Goal: Information Seeking & Learning: Learn about a topic

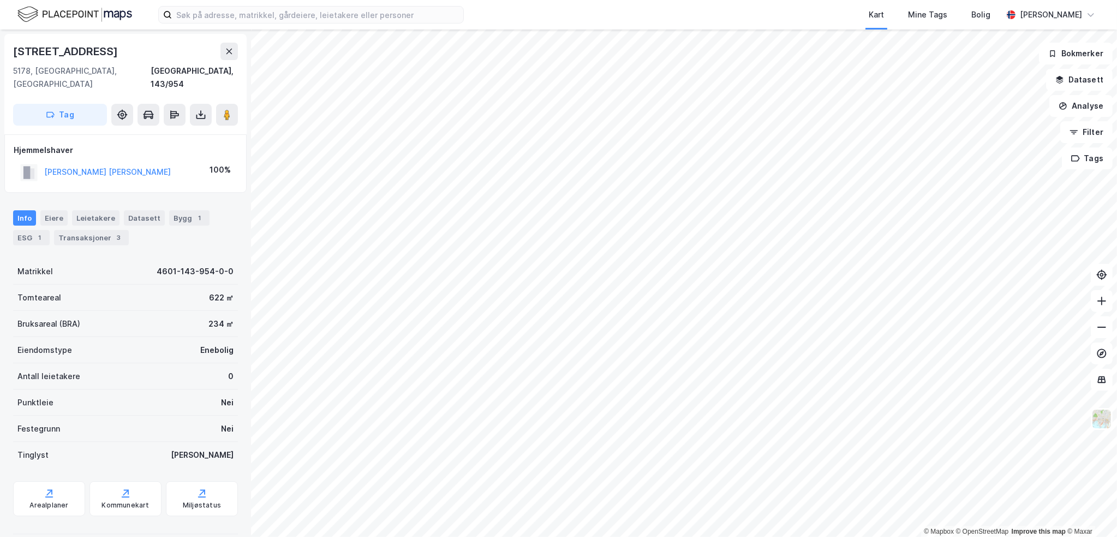
click at [111, 165] on div "JOHNSEN ENDRE AASE" at bounding box center [107, 171] width 127 height 13
click at [0, 0] on button "JOHNSEN ENDRE AASE" at bounding box center [0, 0] width 0 height 0
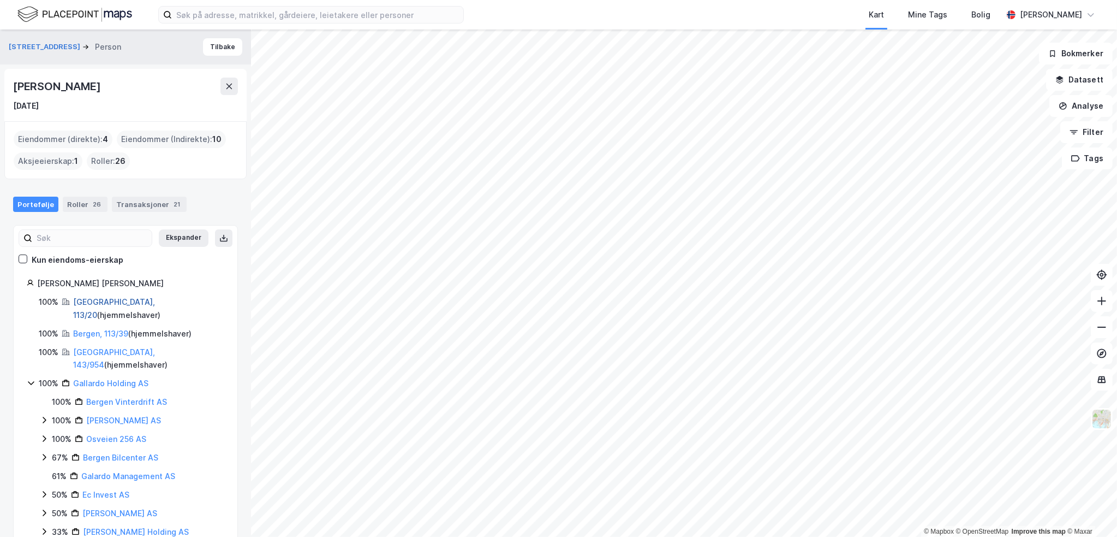
click at [112, 300] on link "Bergen, 113/20" at bounding box center [114, 308] width 82 height 22
click at [96, 329] on link "Bergen, 113/39" at bounding box center [100, 333] width 55 height 9
click at [93, 347] on link "Bergen, 143/954" at bounding box center [114, 358] width 82 height 22
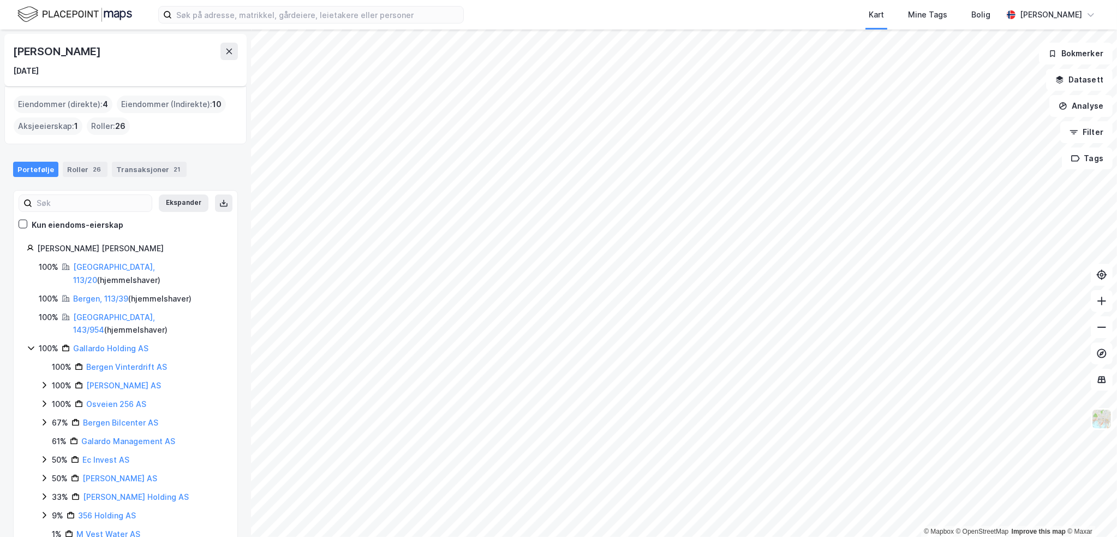
scroll to position [22, 0]
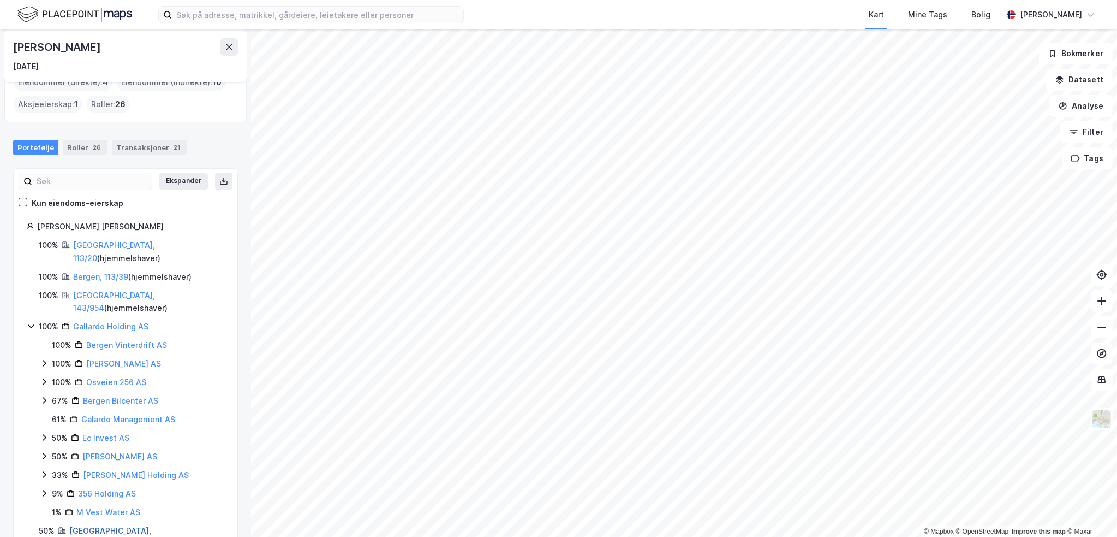
click at [96, 526] on link "Bergen, 209/477" at bounding box center [110, 537] width 82 height 22
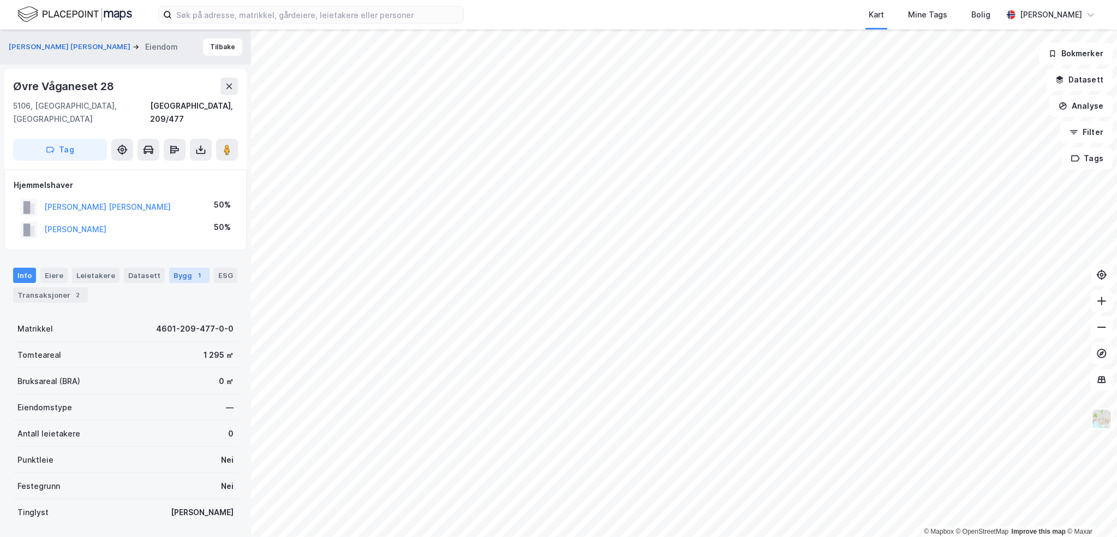
click at [177, 267] on div "Bygg 1" at bounding box center [189, 274] width 40 height 15
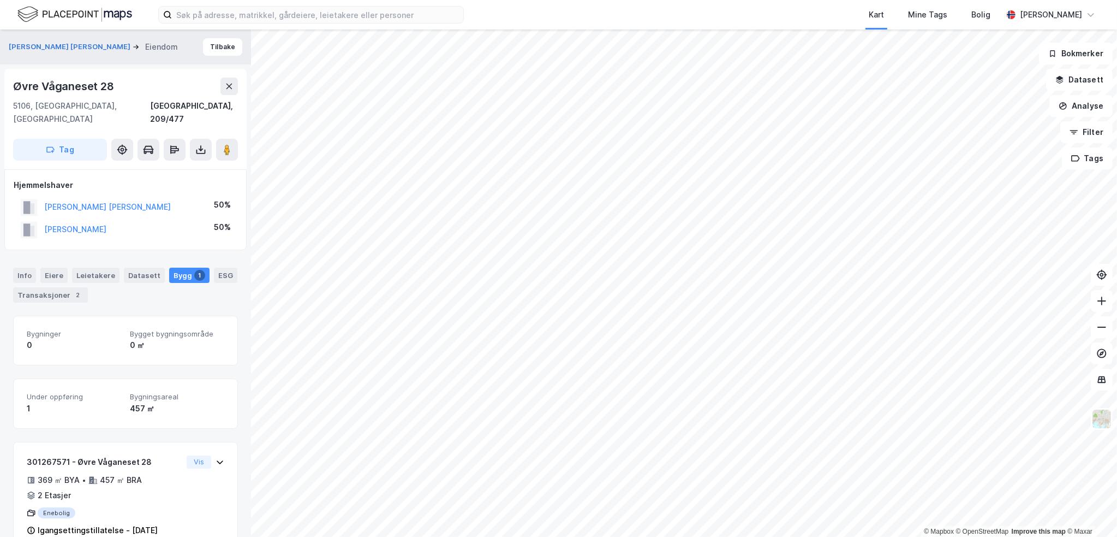
scroll to position [13, 0]
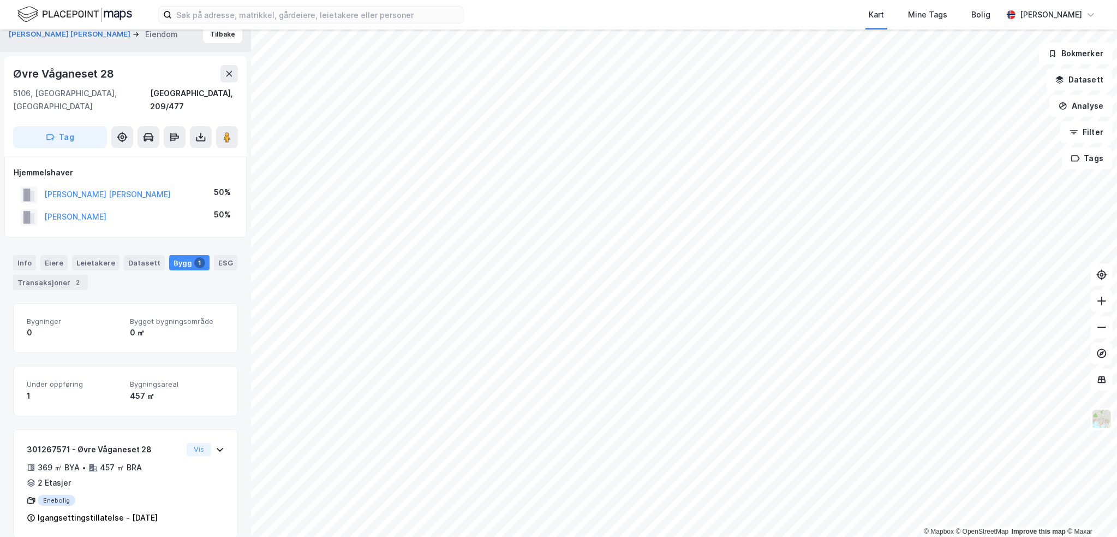
click at [44, 260] on div "Info Eiere Leietakere Datasett Bygg 1 ESG Transaksjoner 2" at bounding box center [125, 272] width 225 height 35
click at [58, 275] on div "Transaksjoner 2" at bounding box center [50, 282] width 75 height 15
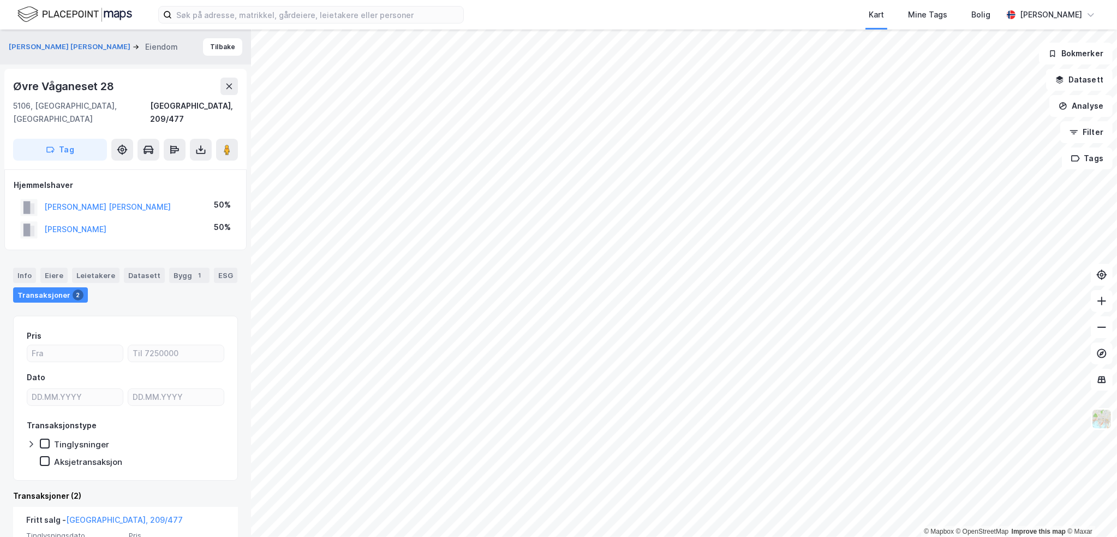
click at [80, 91] on div "Øvre Våganeset 28" at bounding box center [64, 86] width 103 height 17
click at [708, 25] on div "Kart Mine Tags Bolig Henrik Milde © Mapbox © OpenStreetMap Improve this map © M…" at bounding box center [558, 268] width 1117 height 537
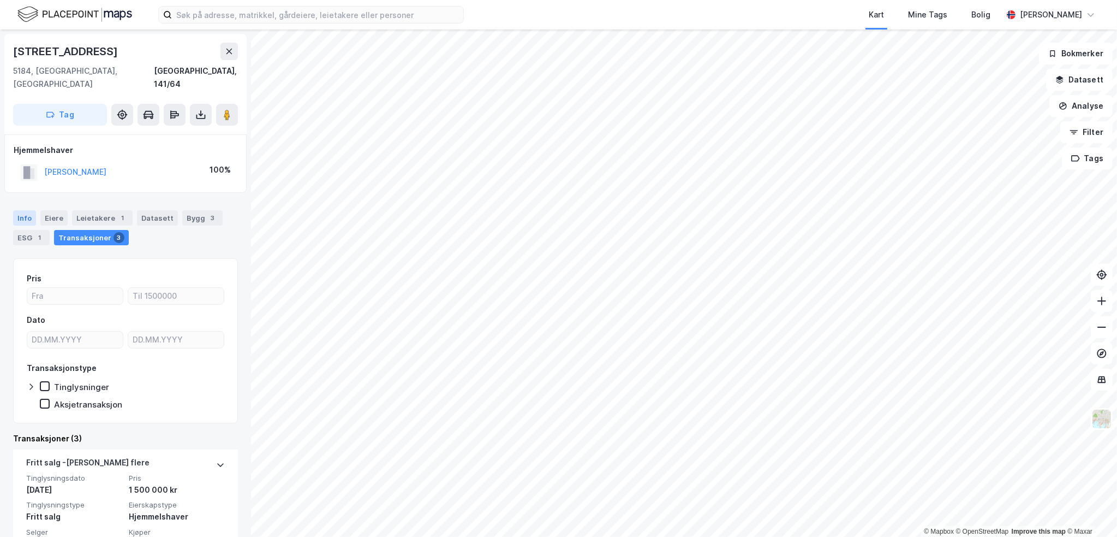
click at [33, 210] on div "Info" at bounding box center [24, 217] width 23 height 15
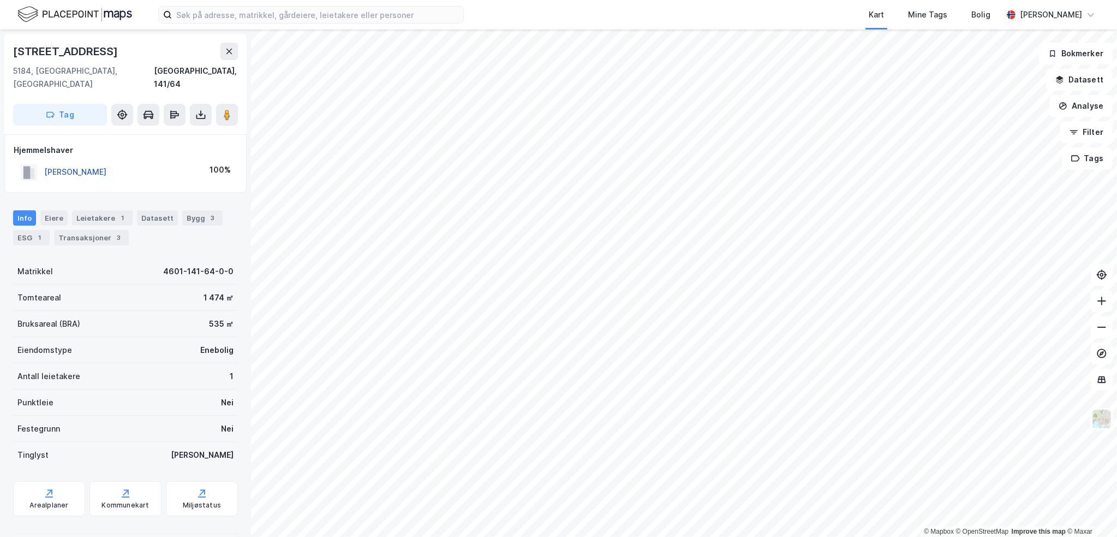
click at [0, 0] on button "ELLINGSEN YNGVE" at bounding box center [0, 0] width 0 height 0
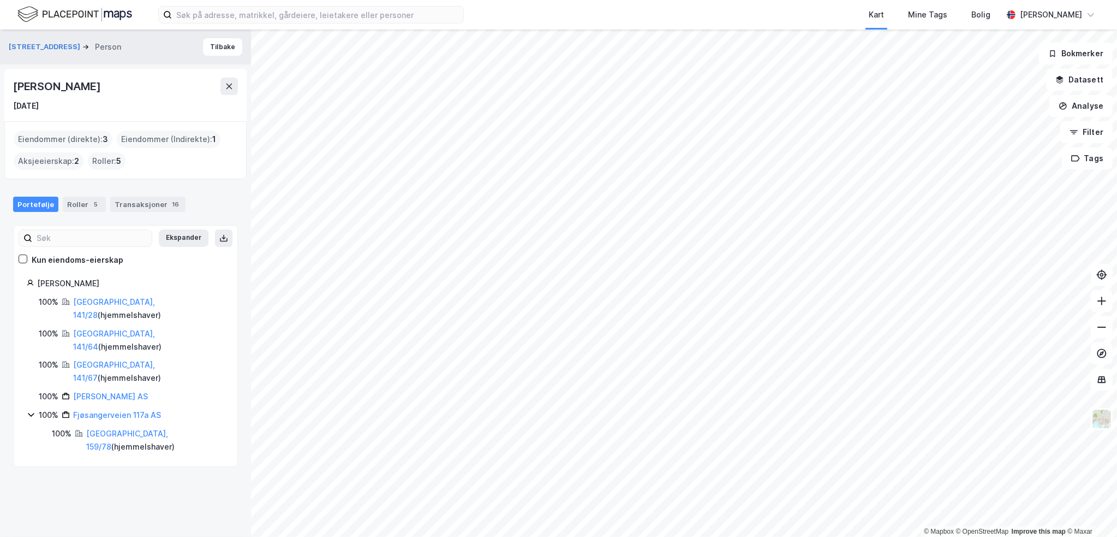
click at [46, 89] on div "Yngve Ellingsen" at bounding box center [58, 86] width 90 height 17
click at [114, 391] on link "Byggmester Yngve Ellingsen AS" at bounding box center [110, 395] width 75 height 9
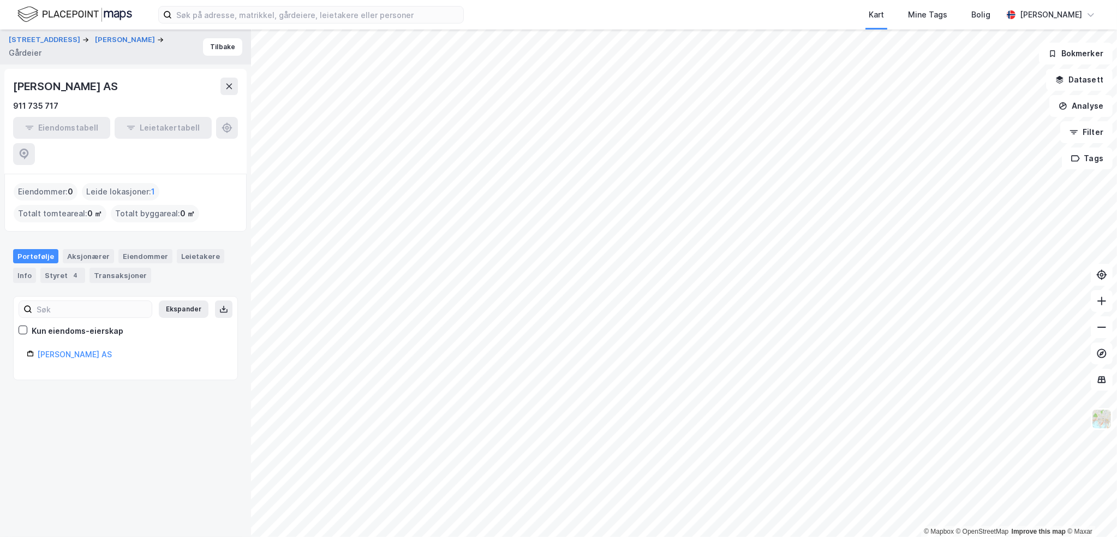
click at [120, 93] on div "BYGGMESTER YNGVE ELLINGSEN AS" at bounding box center [66, 86] width 107 height 17
click at [71, 270] on div "4" at bounding box center [75, 275] width 11 height 11
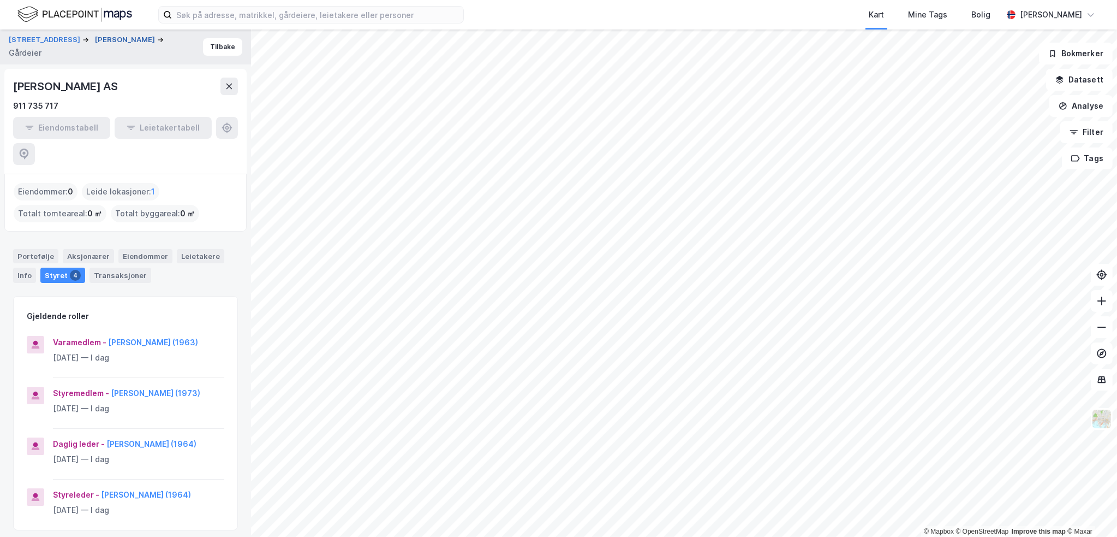
click at [118, 37] on button "ELLINGSEN YNGVE" at bounding box center [126, 39] width 62 height 11
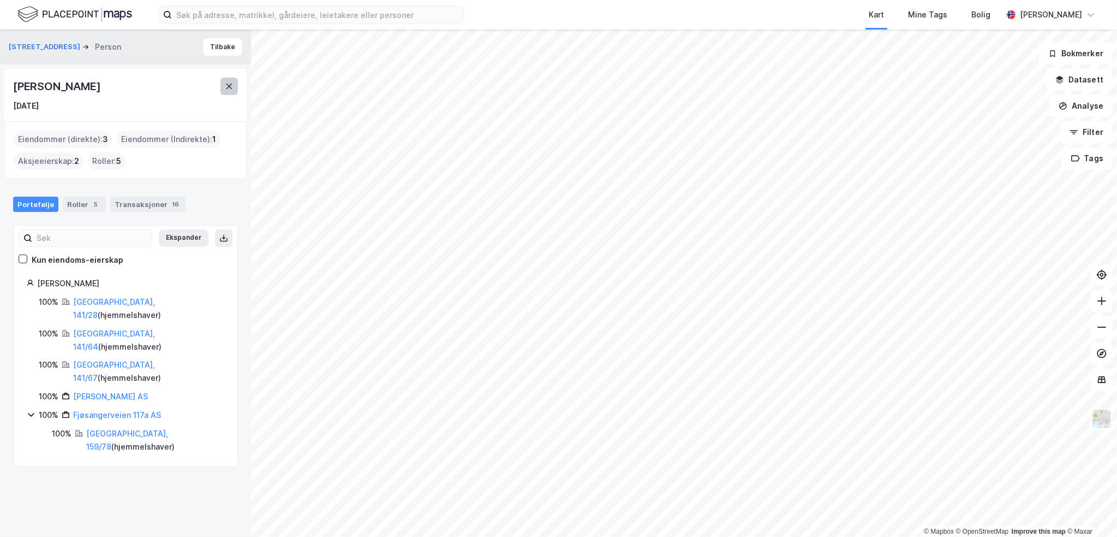
click at [235, 85] on button at bounding box center [229, 86] width 17 height 17
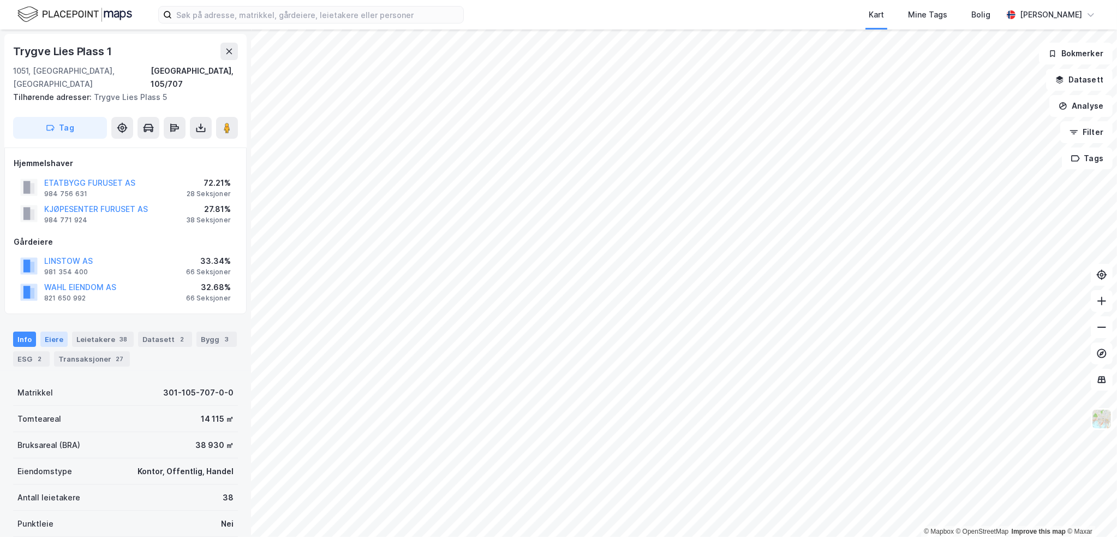
click at [55, 331] on div "Eiere" at bounding box center [53, 338] width 27 height 15
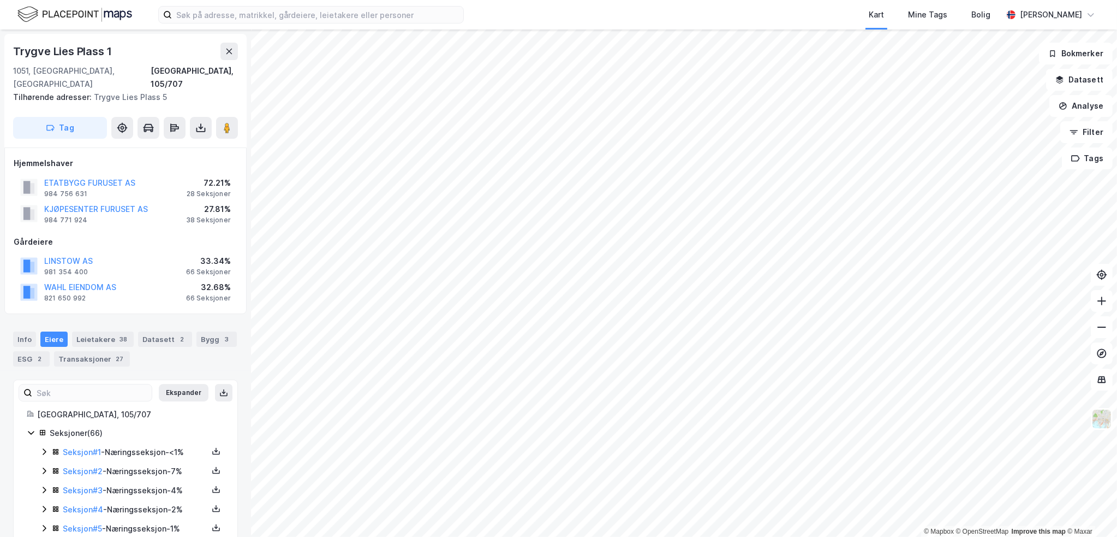
scroll to position [109, 0]
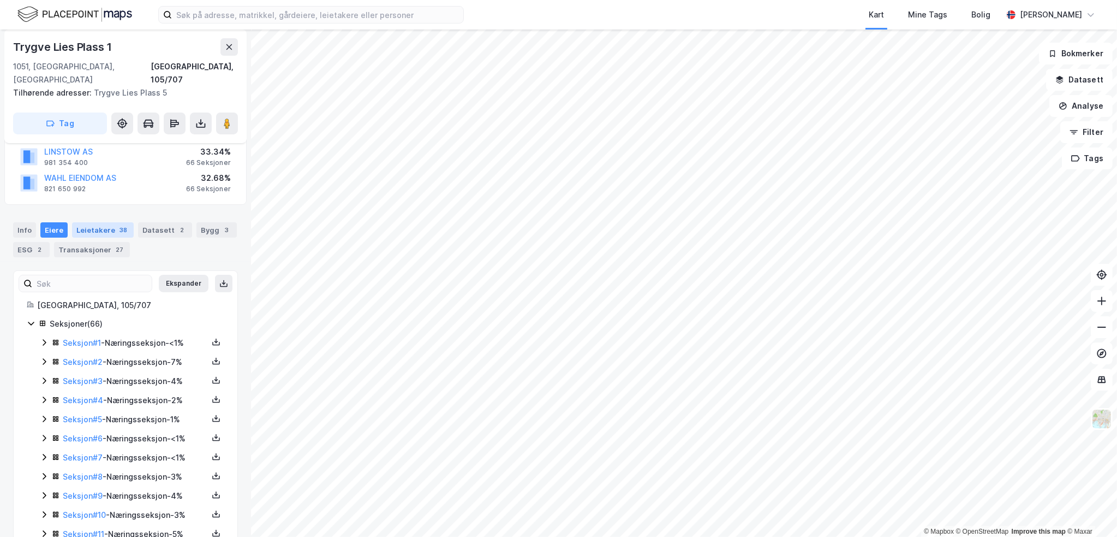
click at [81, 222] on div "Leietakere 38" at bounding box center [103, 229] width 62 height 15
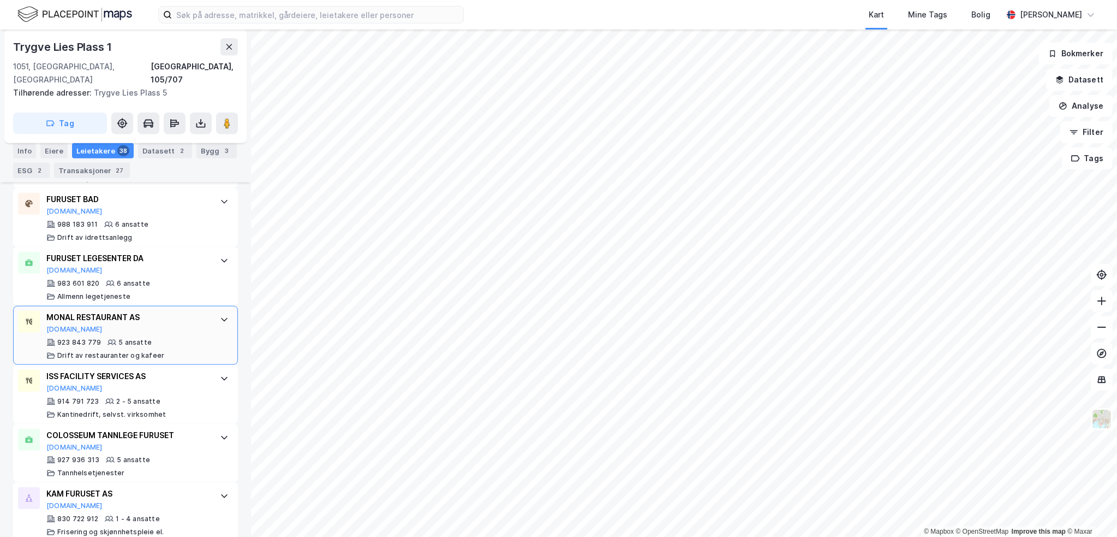
scroll to position [1583, 0]
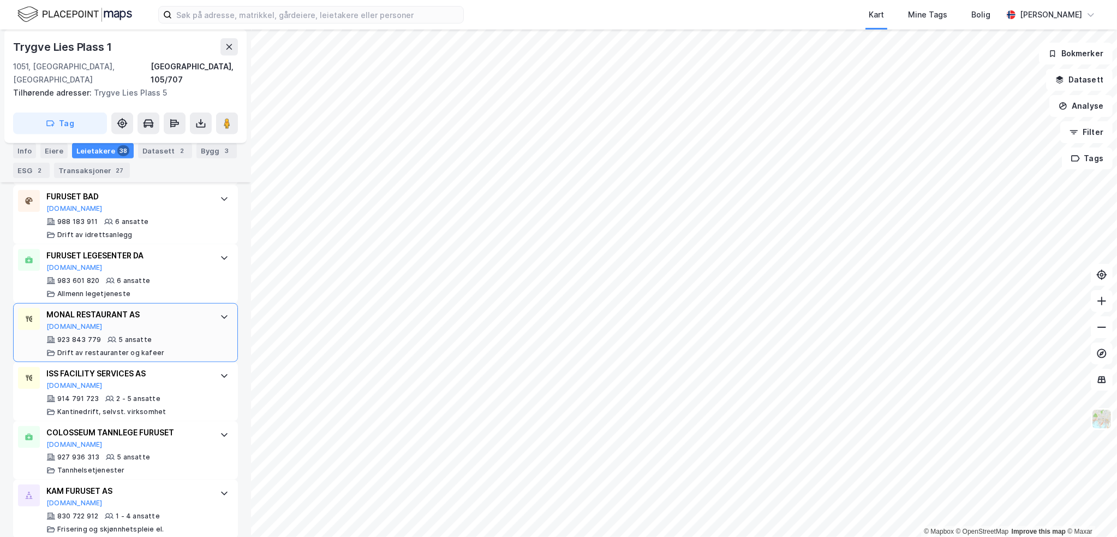
click at [181, 308] on div "MONAL RESTAURANT AS" at bounding box center [127, 314] width 163 height 13
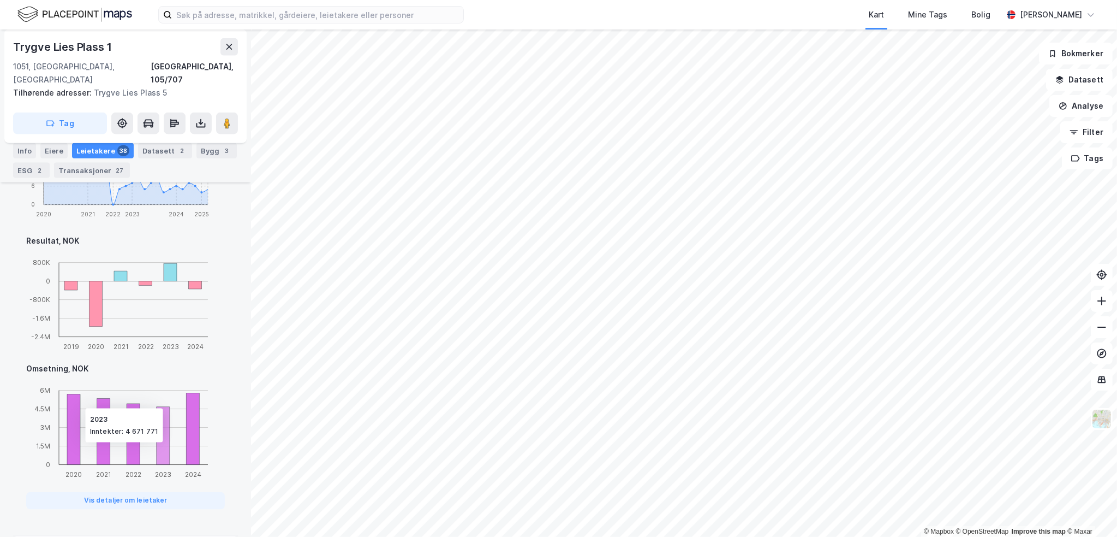
scroll to position [2074, 0]
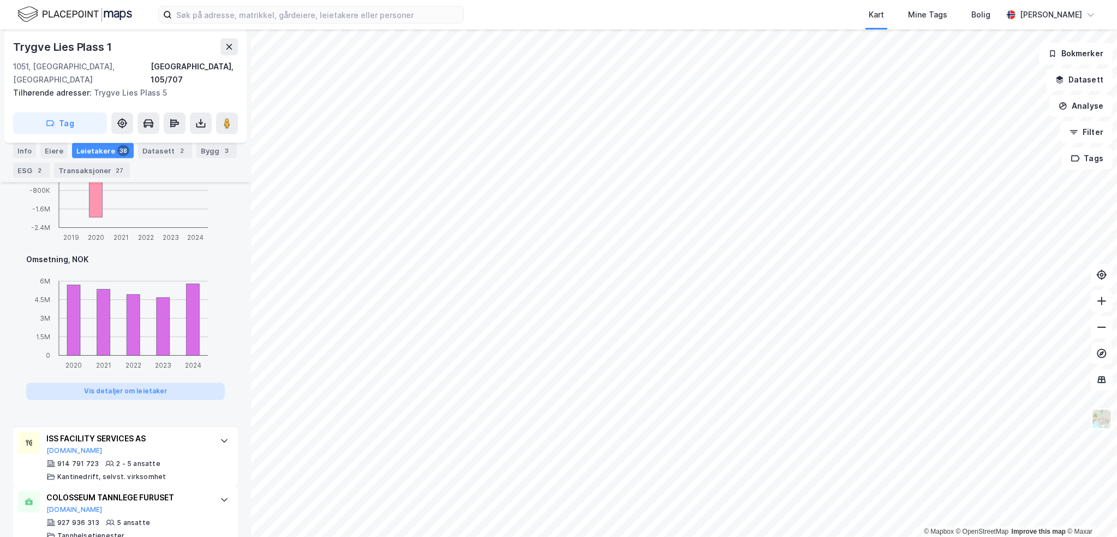
click at [140, 384] on button "Vis detaljer om leietaker" at bounding box center [125, 391] width 199 height 17
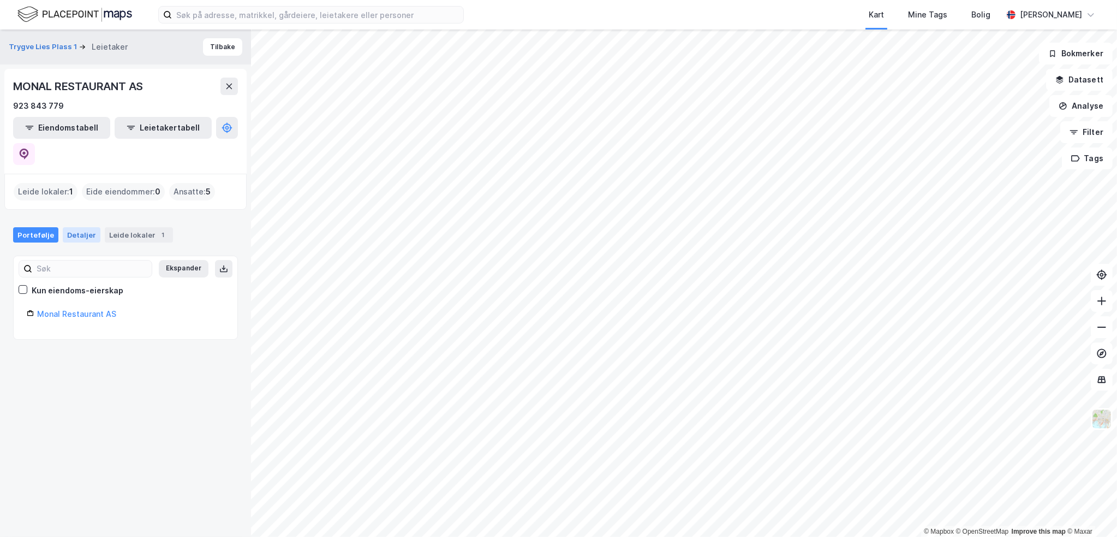
click at [70, 227] on div "Detaljer" at bounding box center [82, 234] width 38 height 15
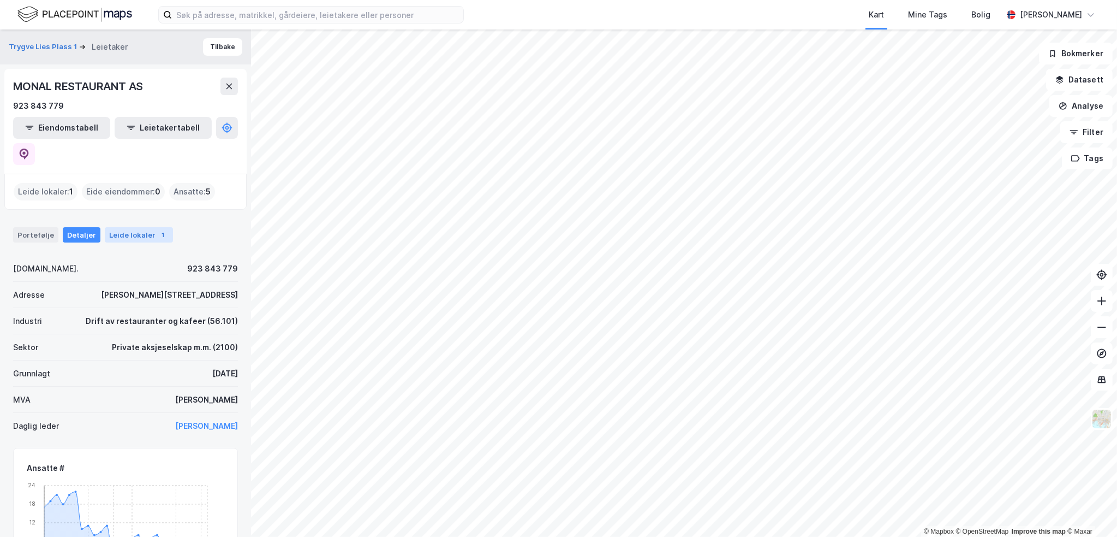
click at [126, 227] on div "Leide lokaler 1" at bounding box center [139, 234] width 68 height 15
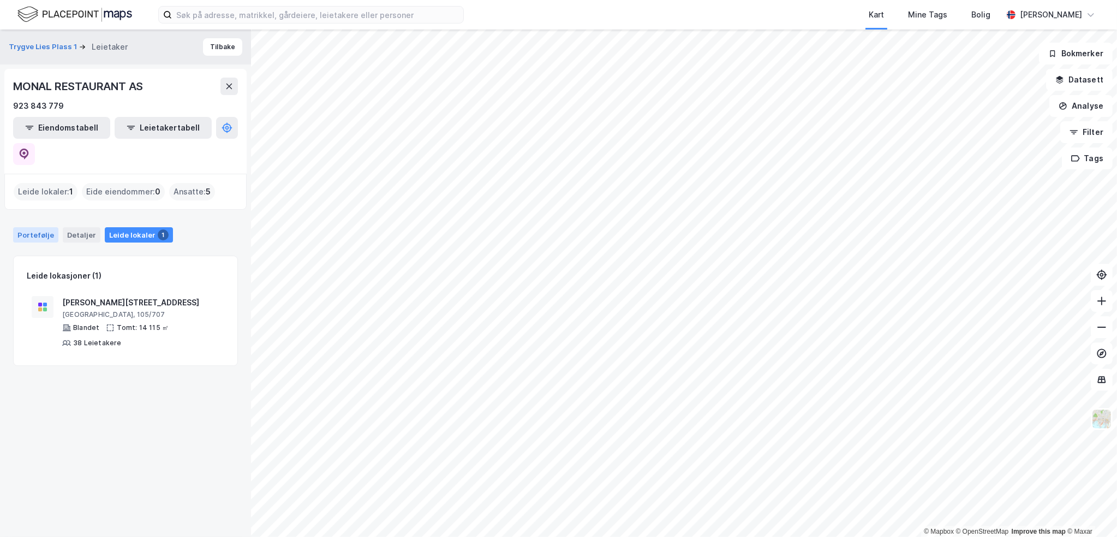
click at [31, 227] on div "Portefølje" at bounding box center [35, 234] width 45 height 15
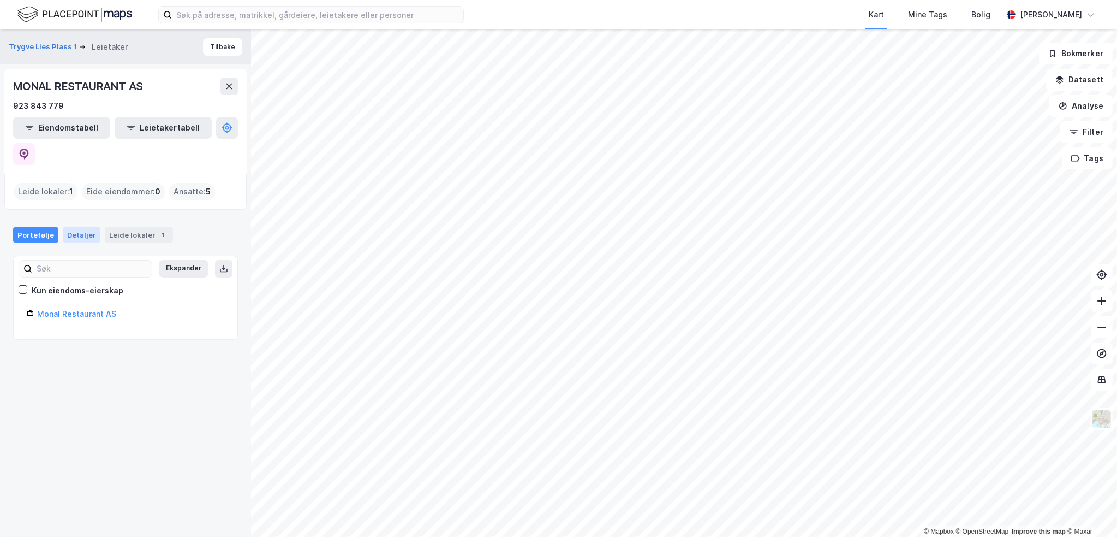
click at [68, 227] on div "Detaljer" at bounding box center [82, 234] width 38 height 15
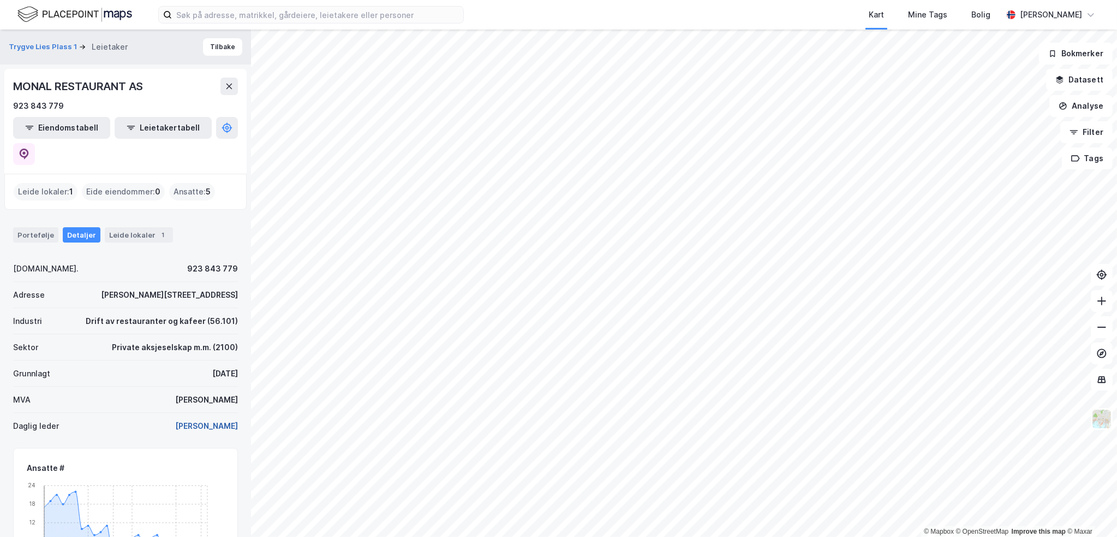
click at [0, 0] on button "[PERSON_NAME]" at bounding box center [0, 0] width 0 height 0
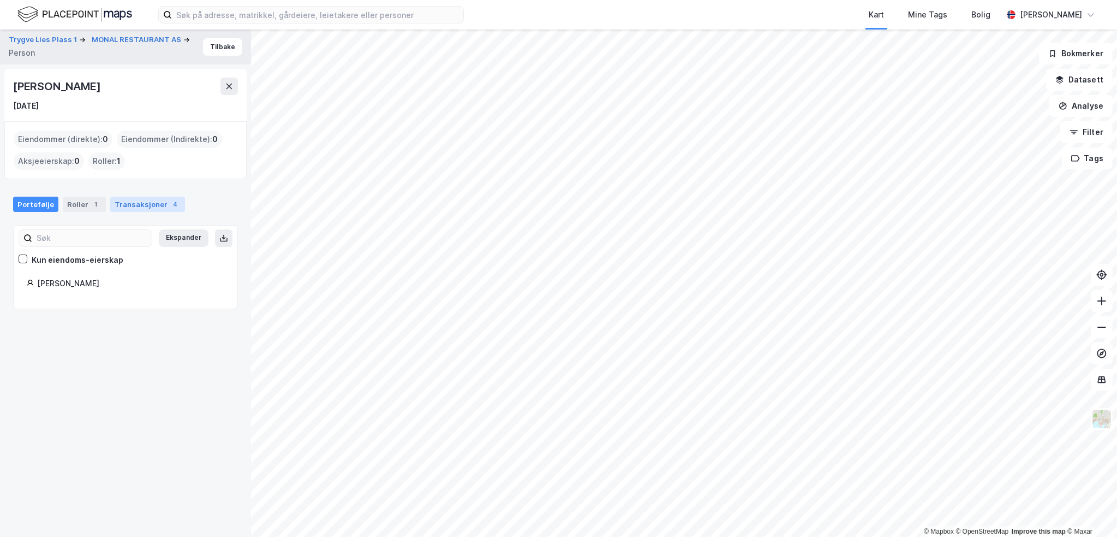
click at [142, 204] on div "Transaksjoner 4" at bounding box center [147, 203] width 75 height 15
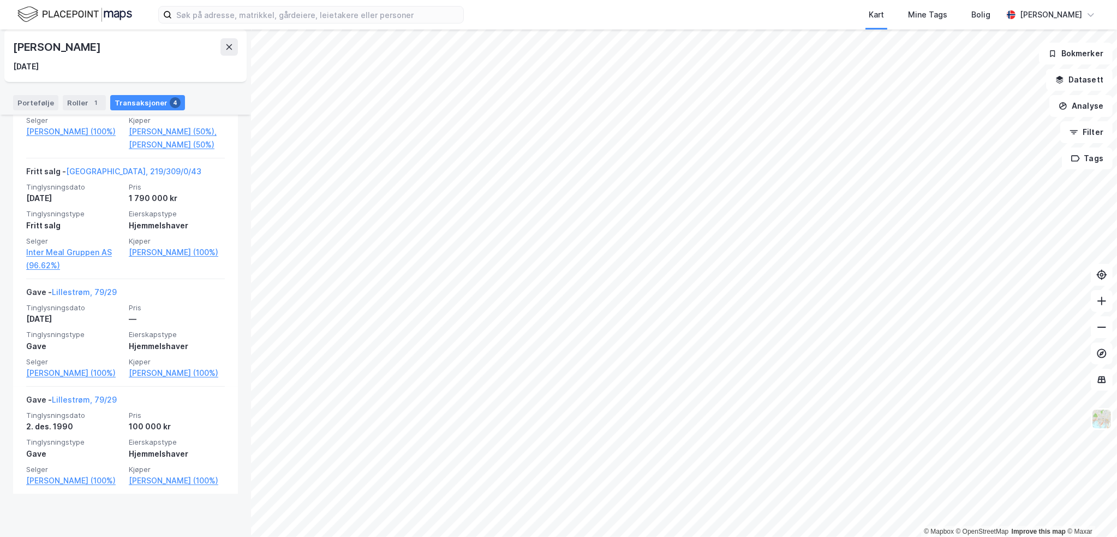
scroll to position [369, 0]
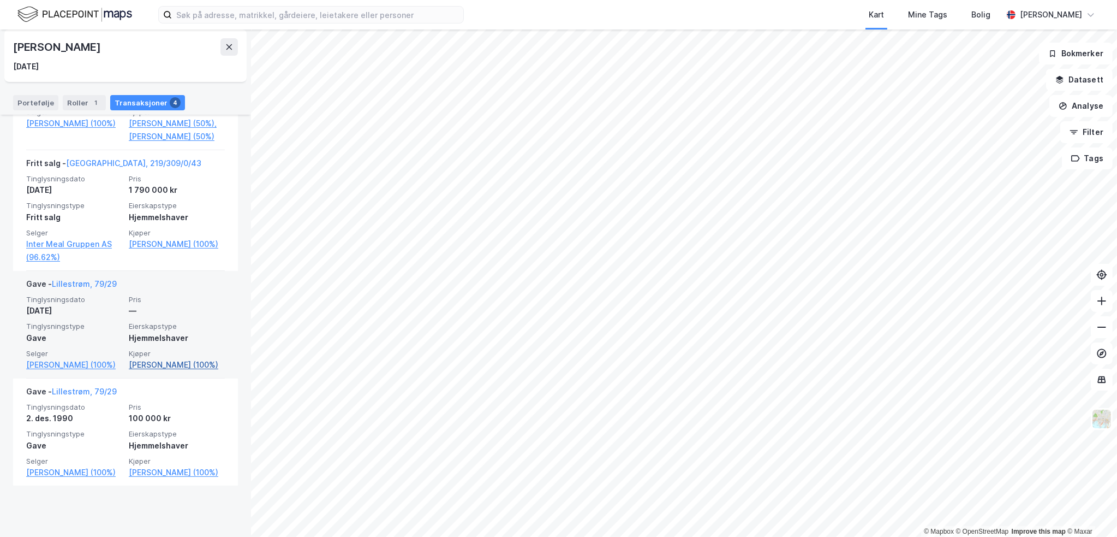
click at [181, 371] on link "[PERSON_NAME] (100%)" at bounding box center [177, 364] width 96 height 13
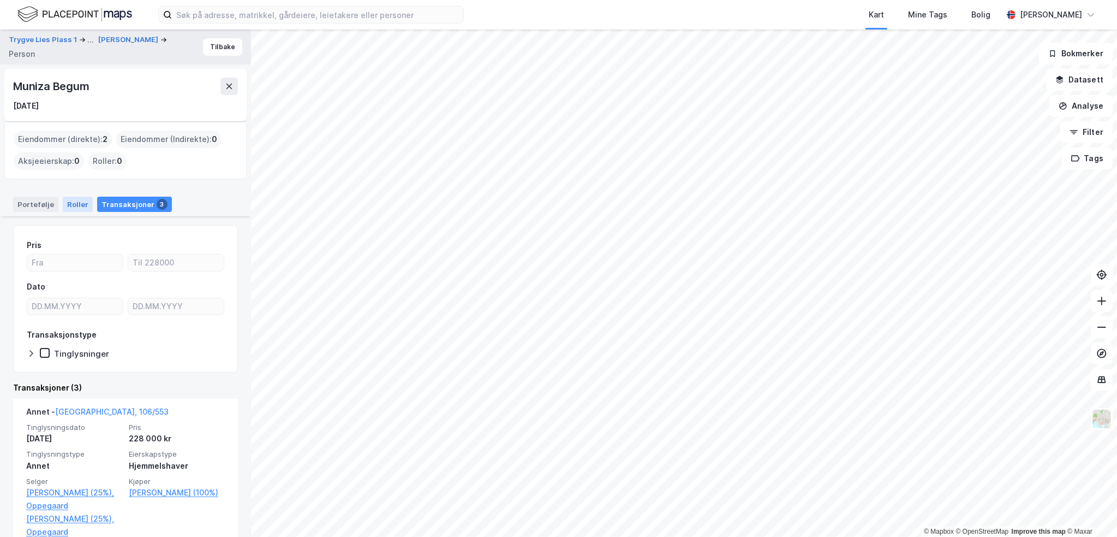
click at [69, 201] on div "Roller" at bounding box center [78, 203] width 30 height 15
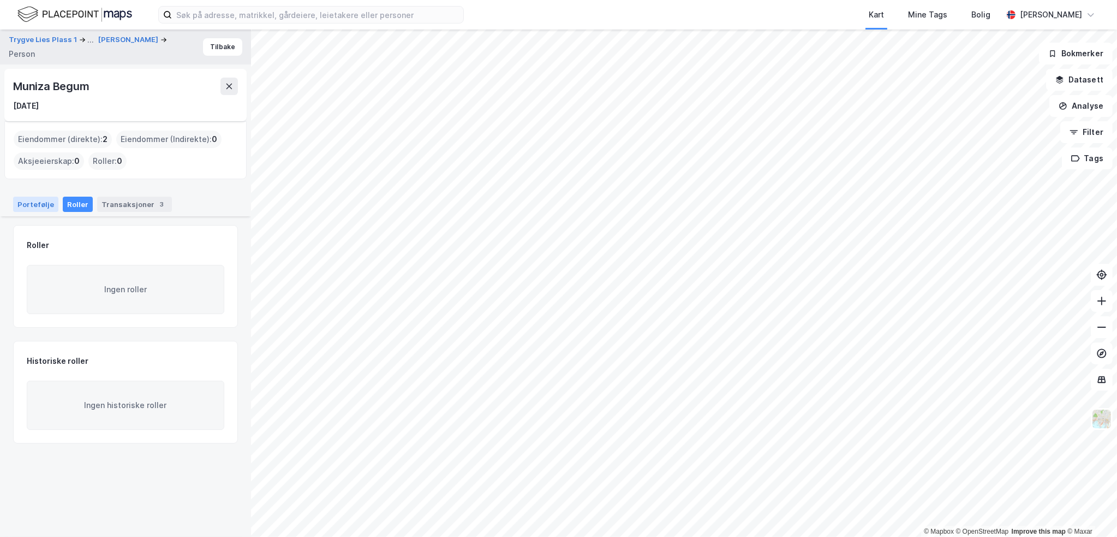
click at [38, 203] on div "Portefølje" at bounding box center [35, 203] width 45 height 15
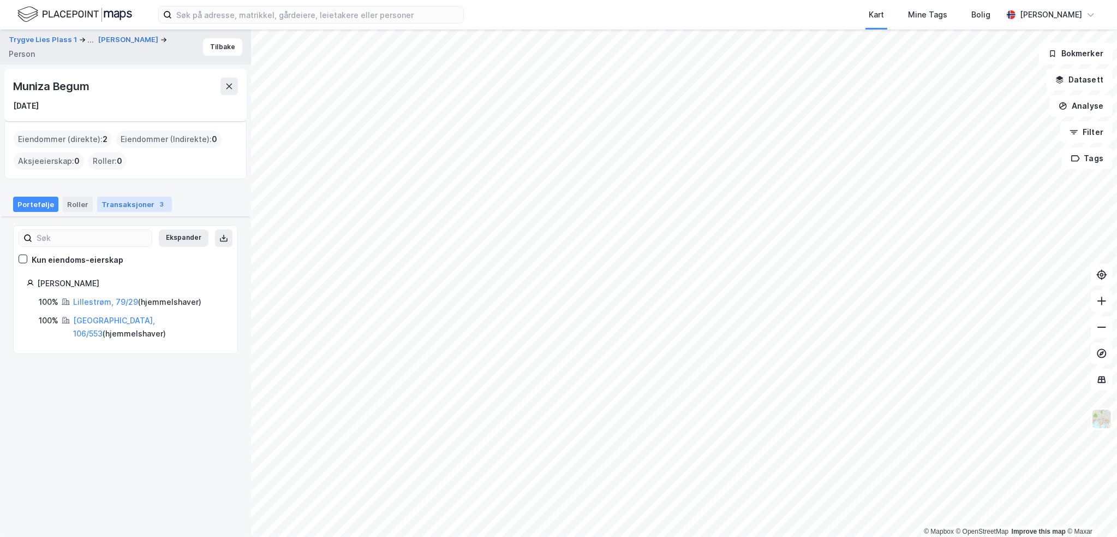
click at [106, 199] on div "Transaksjoner 3" at bounding box center [134, 203] width 75 height 15
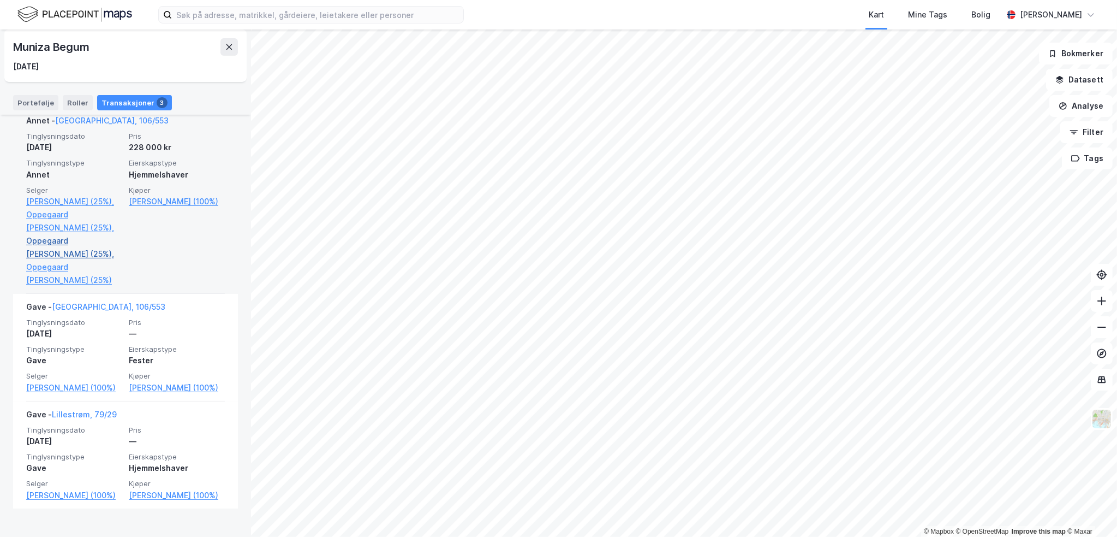
scroll to position [300, 0]
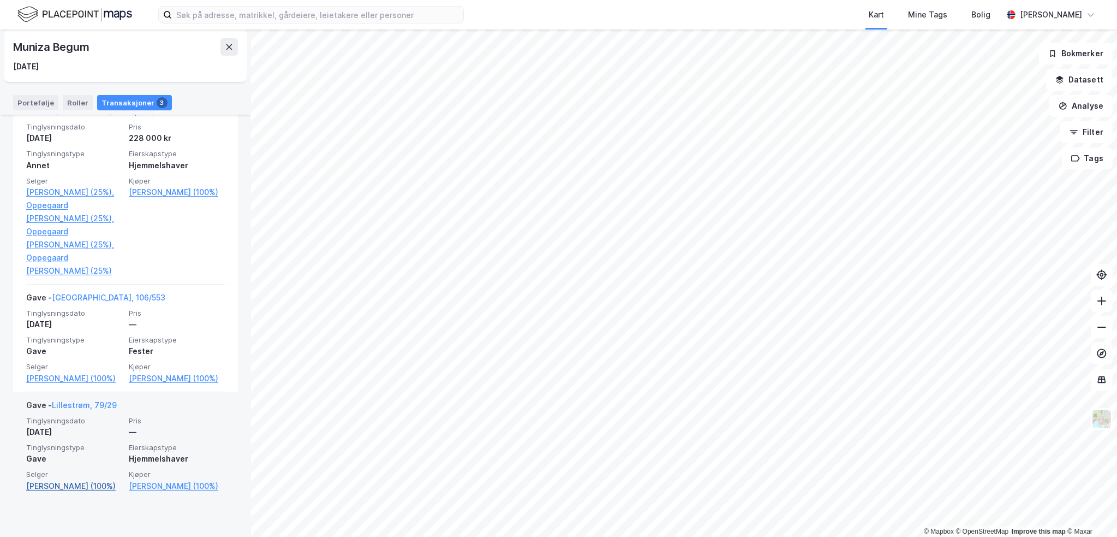
click at [66, 492] on link "[PERSON_NAME] (100%)" at bounding box center [74, 485] width 96 height 13
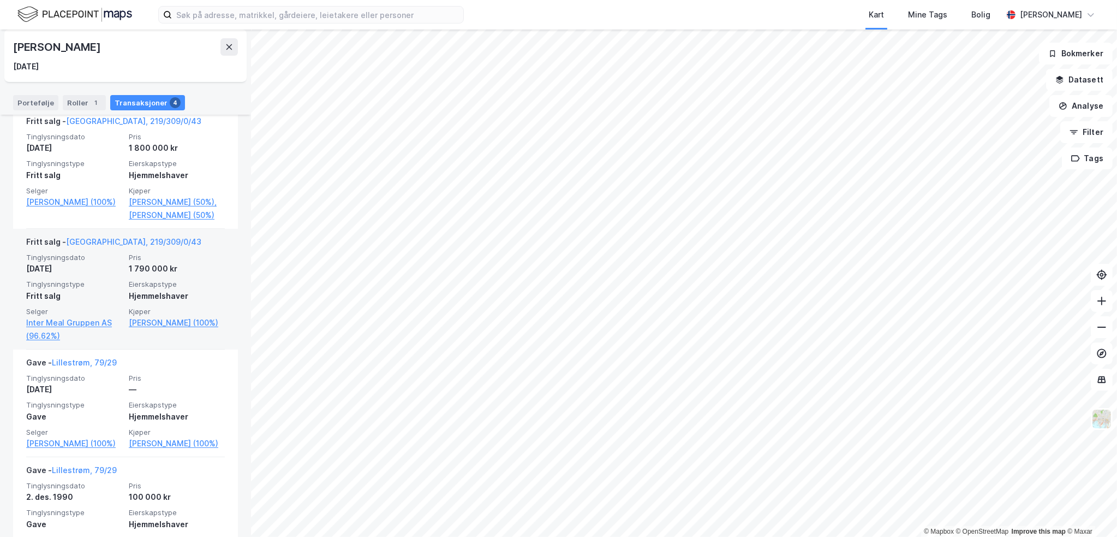
scroll to position [369, 0]
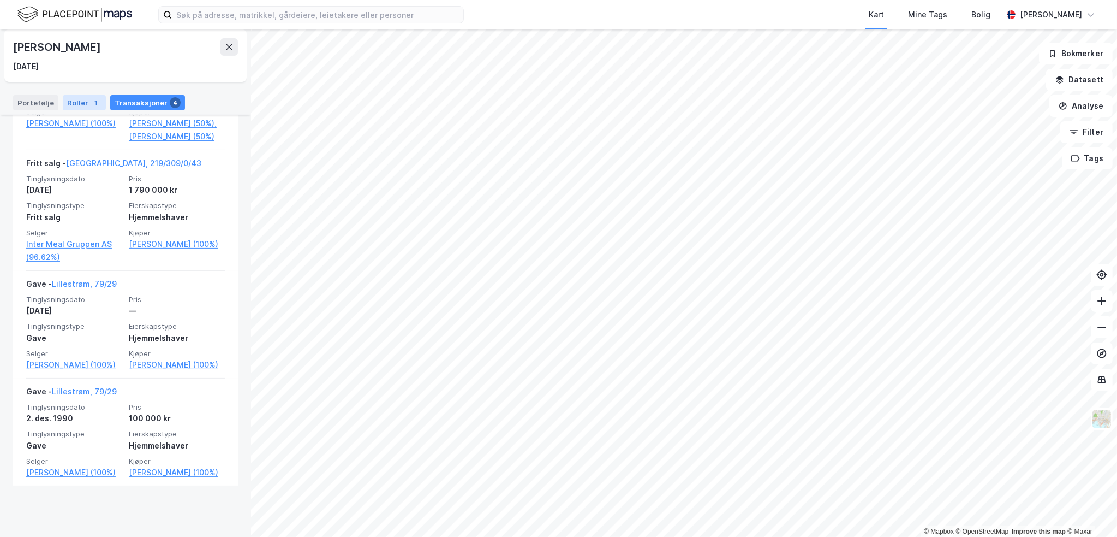
click at [79, 104] on div "Roller 1" at bounding box center [84, 102] width 43 height 15
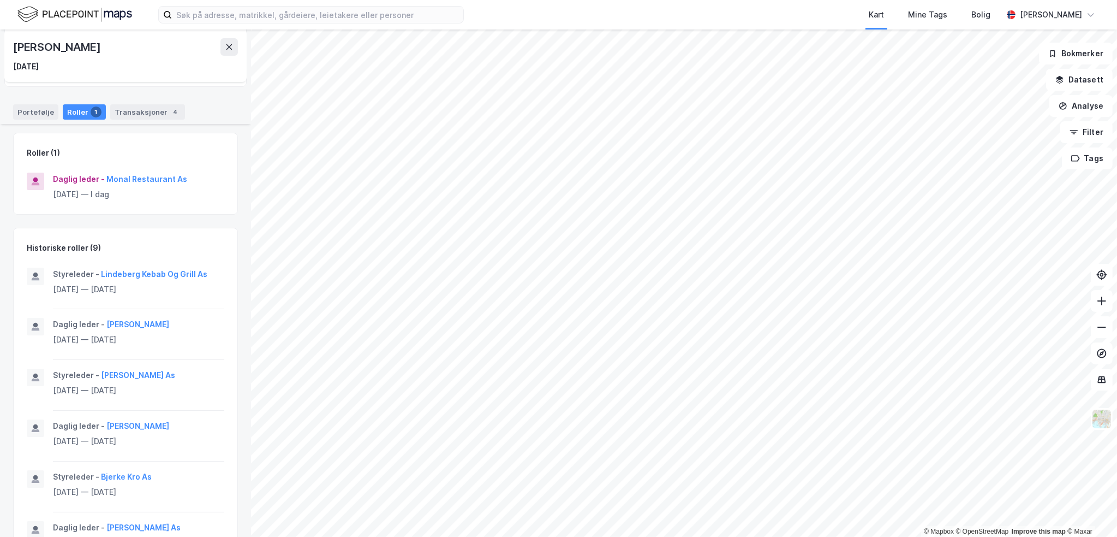
scroll to position [90, 0]
click at [0, 0] on button "Lindeberg Kebab Og Grill As" at bounding box center [0, 0] width 0 height 0
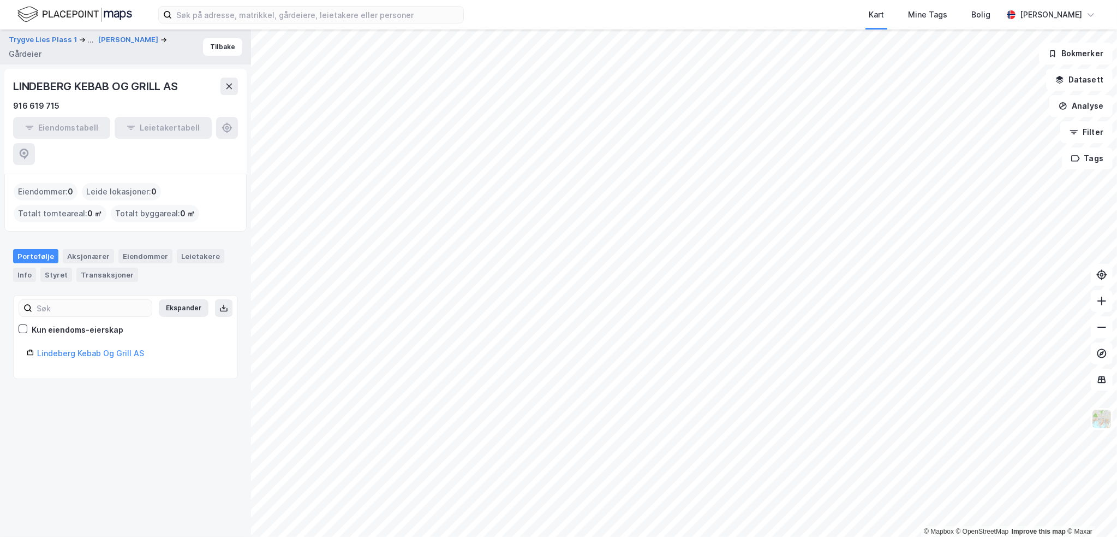
click at [103, 85] on div "LINDEBERG KEBAB OG GRILL AS" at bounding box center [96, 86] width 167 height 17
click at [229, 91] on button at bounding box center [229, 86] width 17 height 17
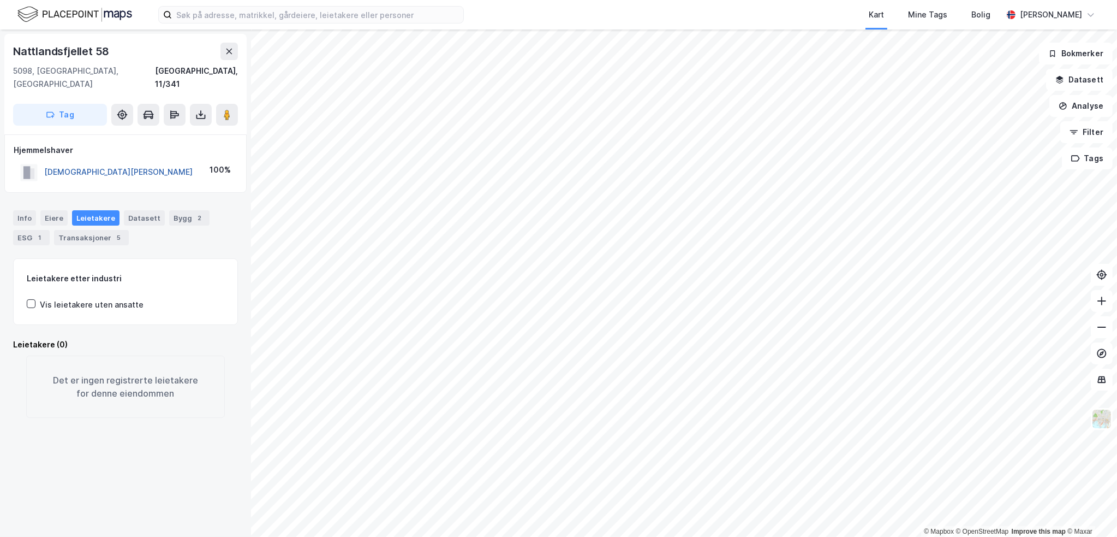
click at [0, 0] on button "[DEMOGRAPHIC_DATA][PERSON_NAME]" at bounding box center [0, 0] width 0 height 0
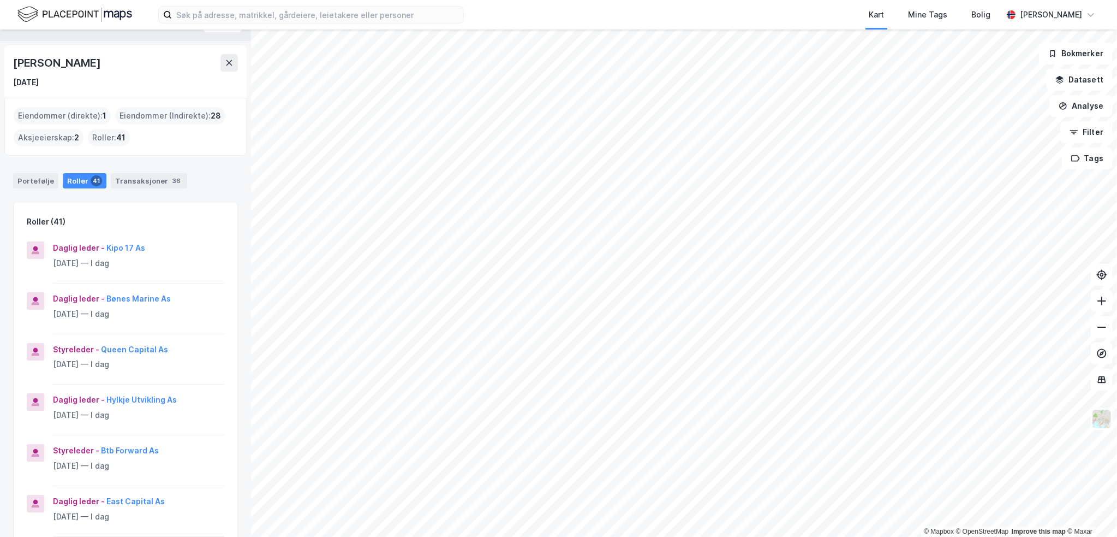
scroll to position [2, 0]
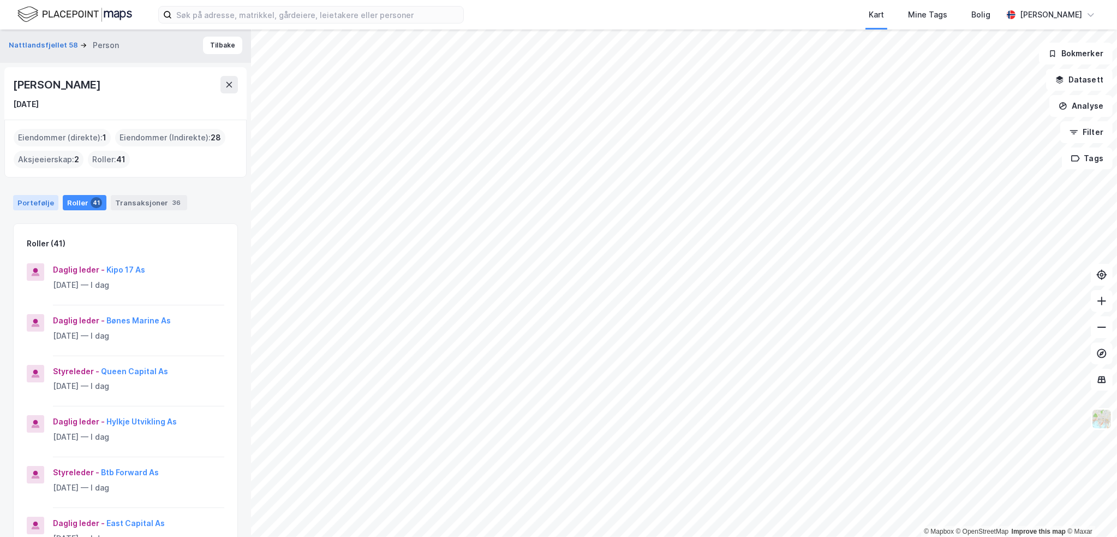
click at [45, 200] on div "Portefølje" at bounding box center [35, 202] width 45 height 15
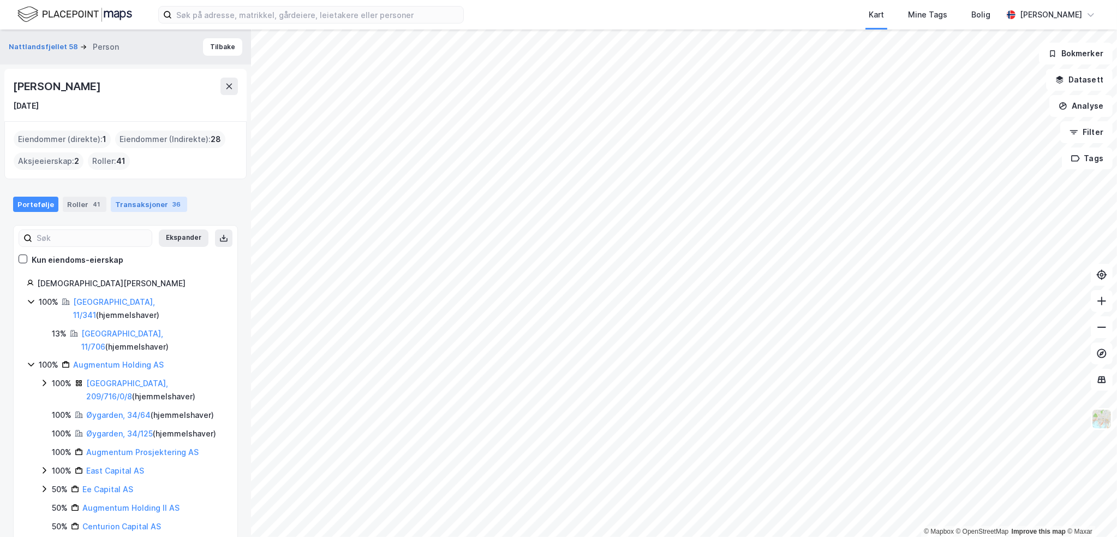
click at [170, 206] on div "36" at bounding box center [176, 204] width 13 height 11
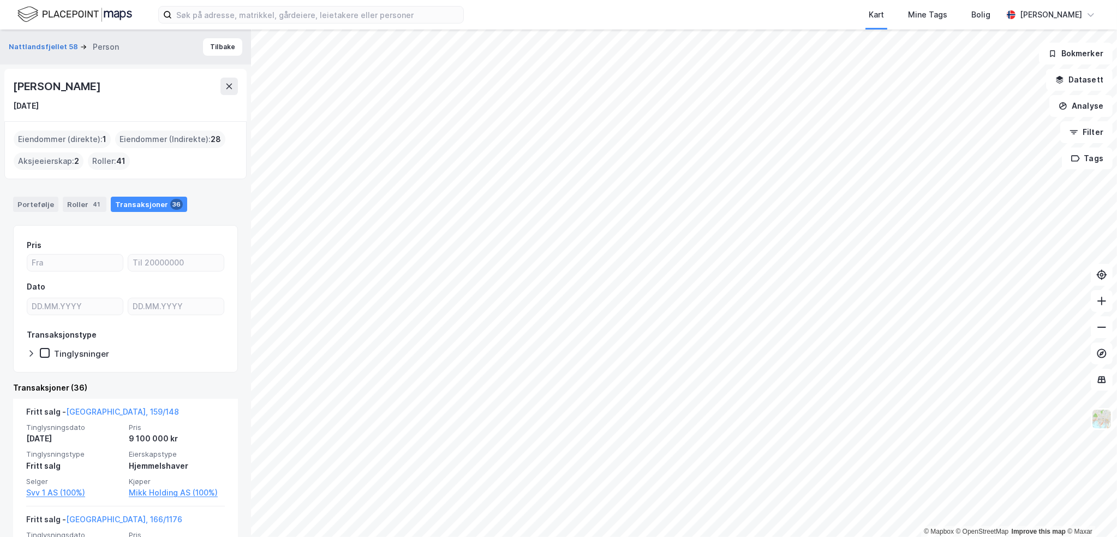
scroll to position [55, 0]
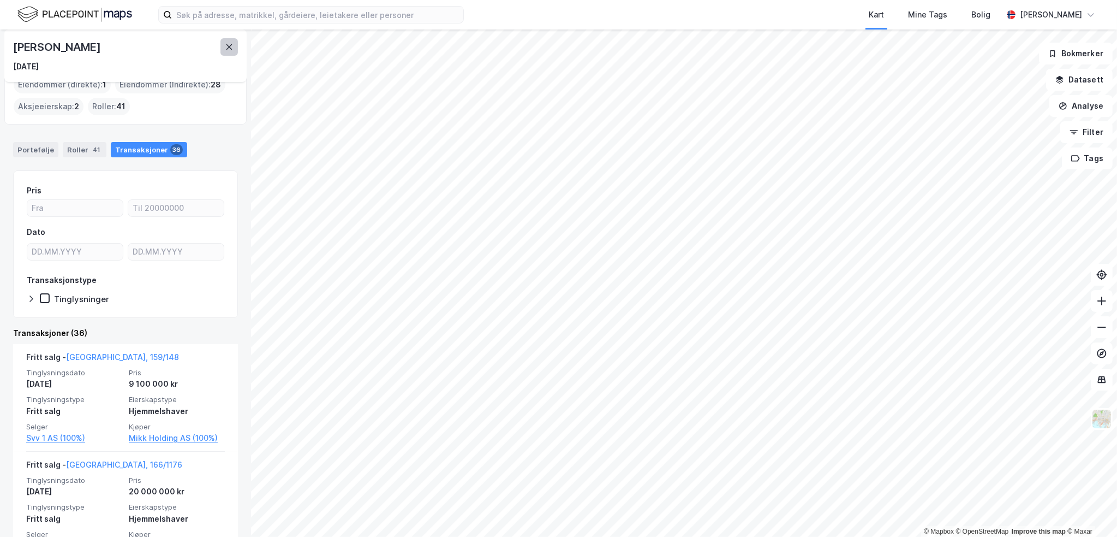
click at [227, 51] on button at bounding box center [229, 46] width 17 height 17
